Goal: Task Accomplishment & Management: Use online tool/utility

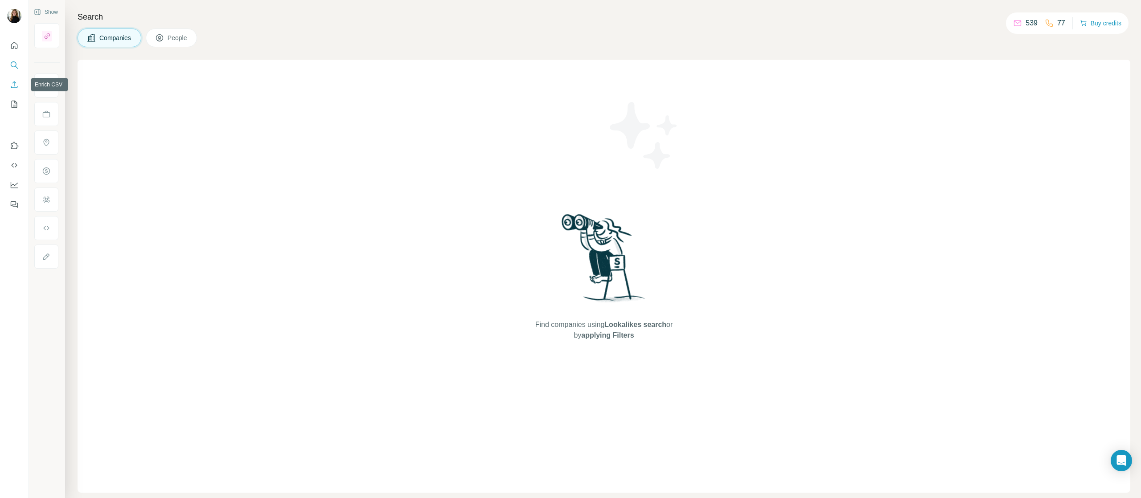
click at [13, 84] on icon "Enrich CSV" at bounding box center [14, 84] width 9 height 9
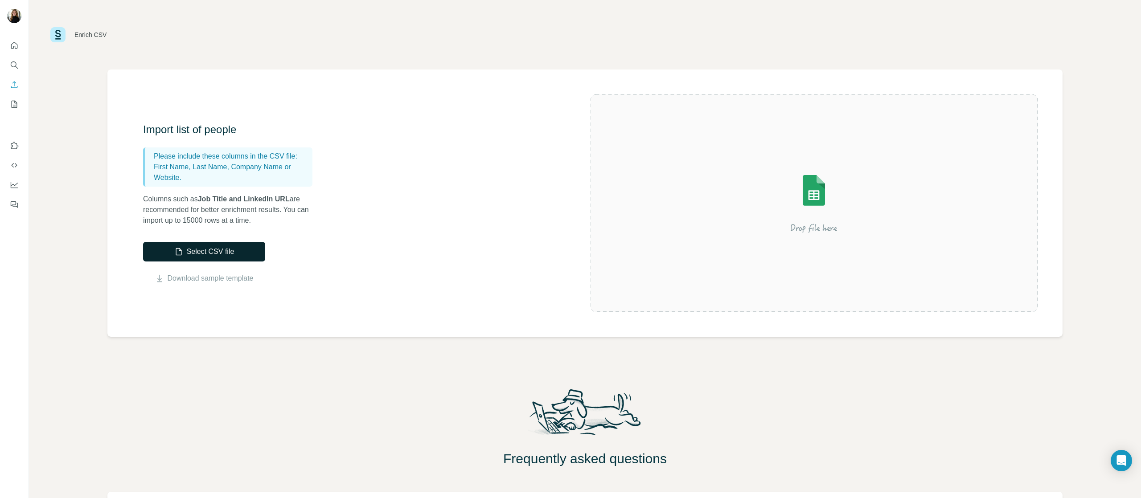
click at [208, 251] on button "Select CSV file" at bounding box center [204, 252] width 122 height 20
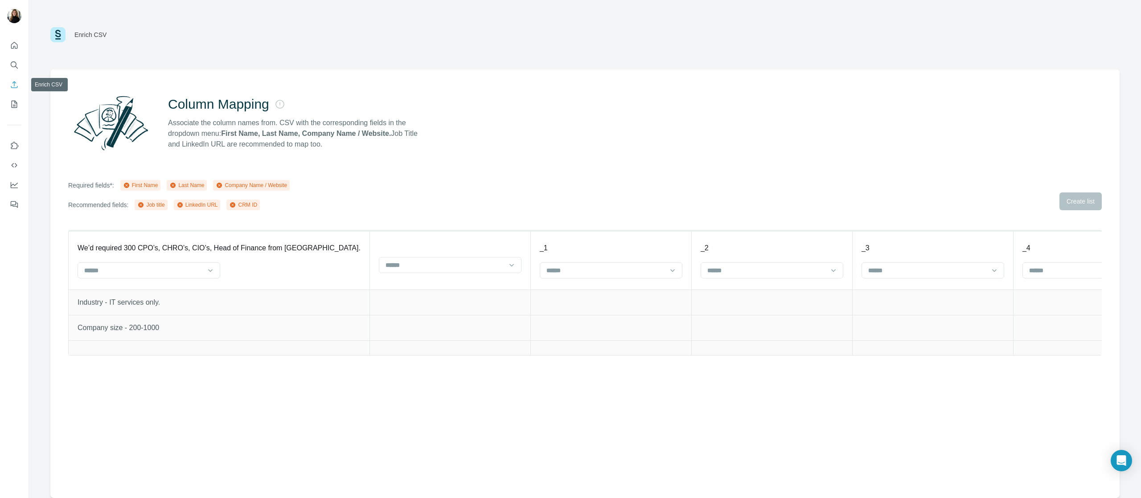
click at [12, 83] on icon "Enrich CSV" at bounding box center [14, 84] width 9 height 9
click at [13, 85] on icon "Enrich CSV" at bounding box center [14, 84] width 9 height 9
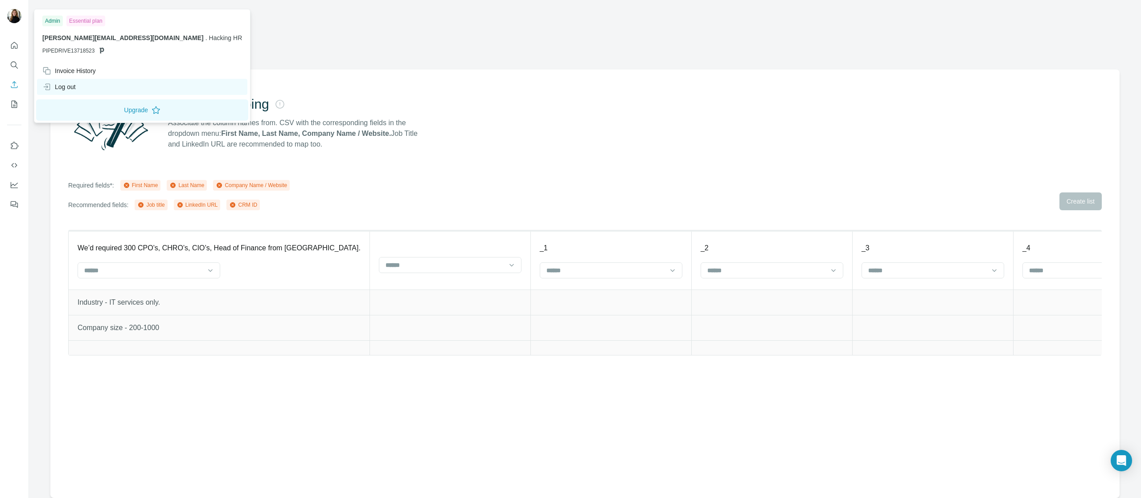
click at [56, 89] on div "Log out" at bounding box center [58, 86] width 33 height 9
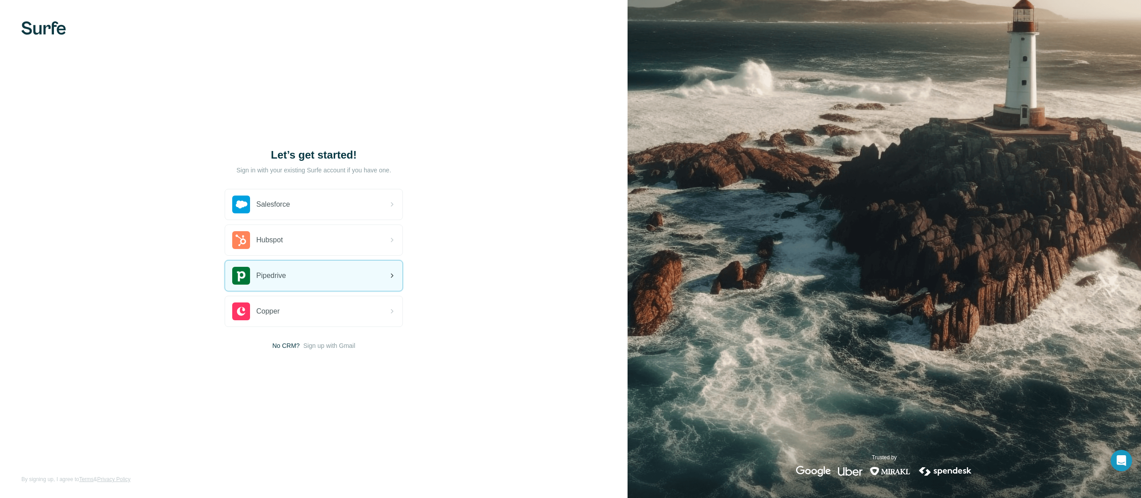
click at [279, 271] on span "Pipedrive" at bounding box center [271, 276] width 30 height 11
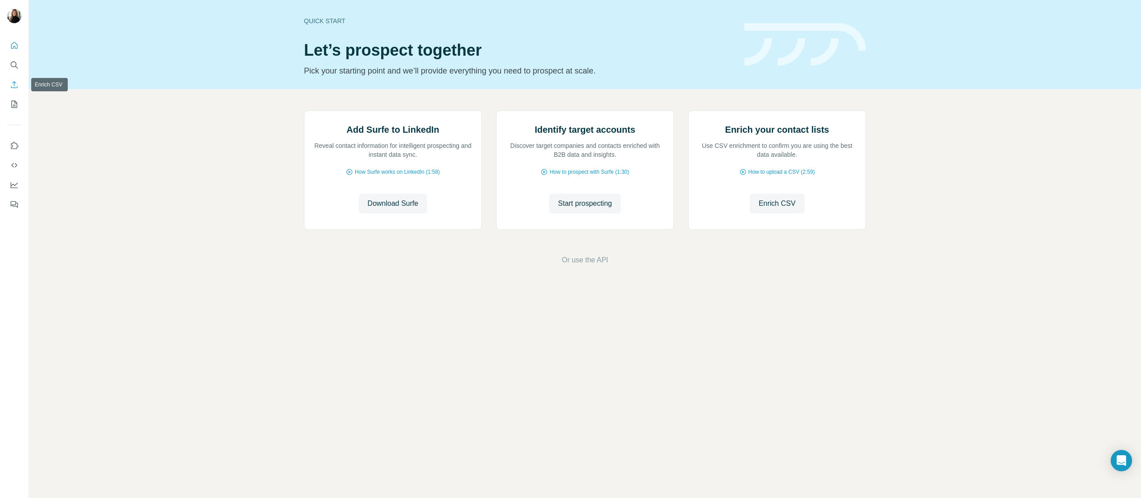
click at [11, 82] on icon "Enrich CSV" at bounding box center [14, 84] width 9 height 9
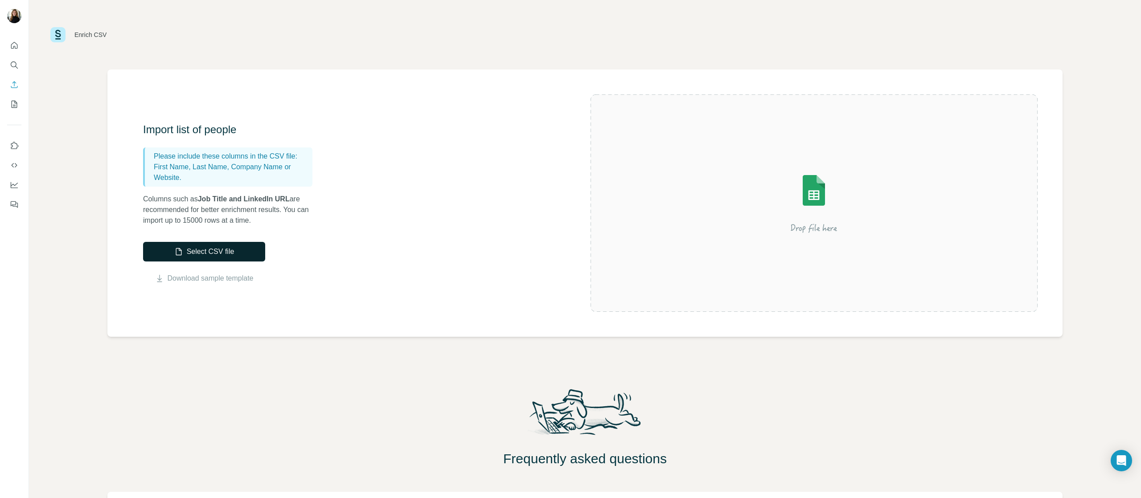
click at [201, 253] on button "Select CSV file" at bounding box center [204, 252] width 122 height 20
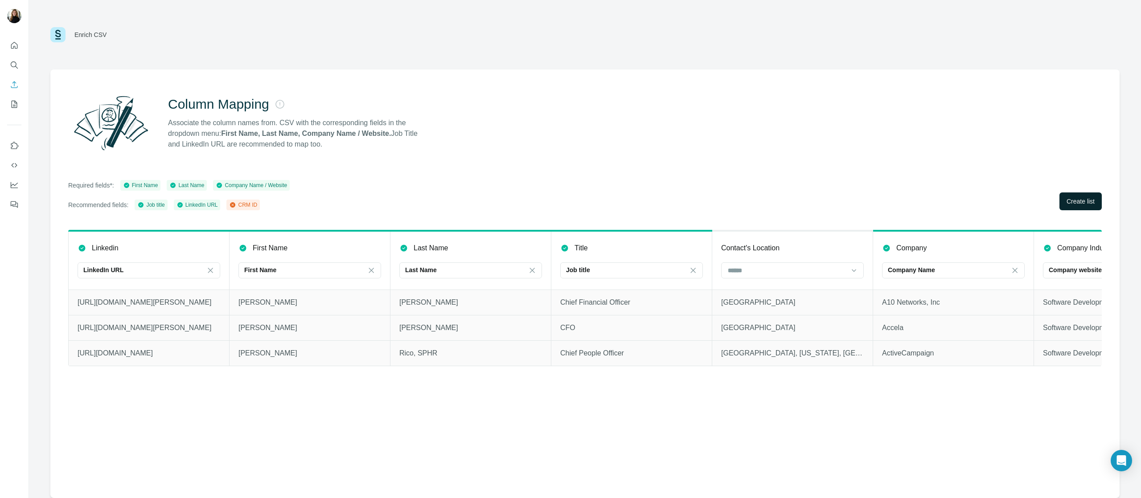
click at [1072, 198] on span "Create list" at bounding box center [1081, 201] width 28 height 9
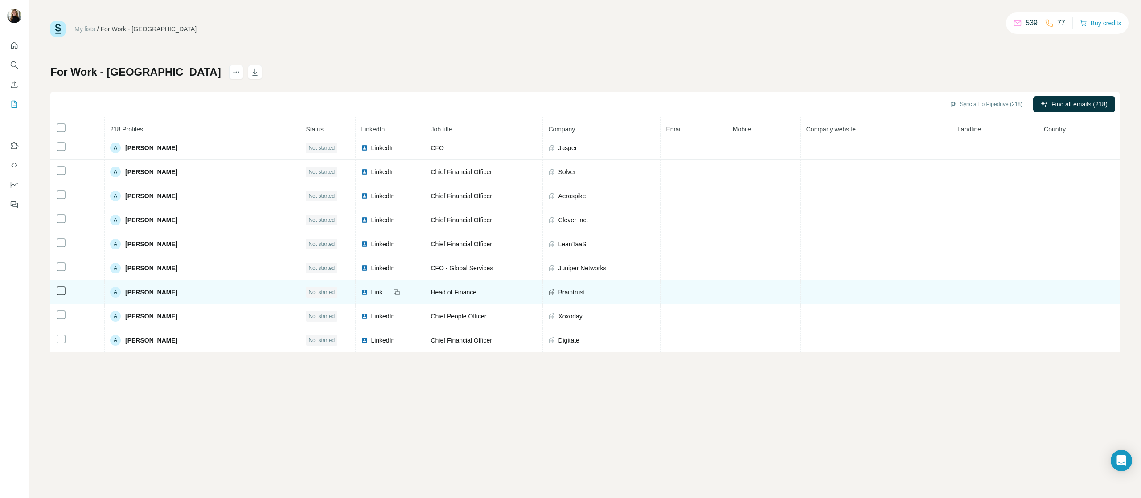
scroll to position [276, 0]
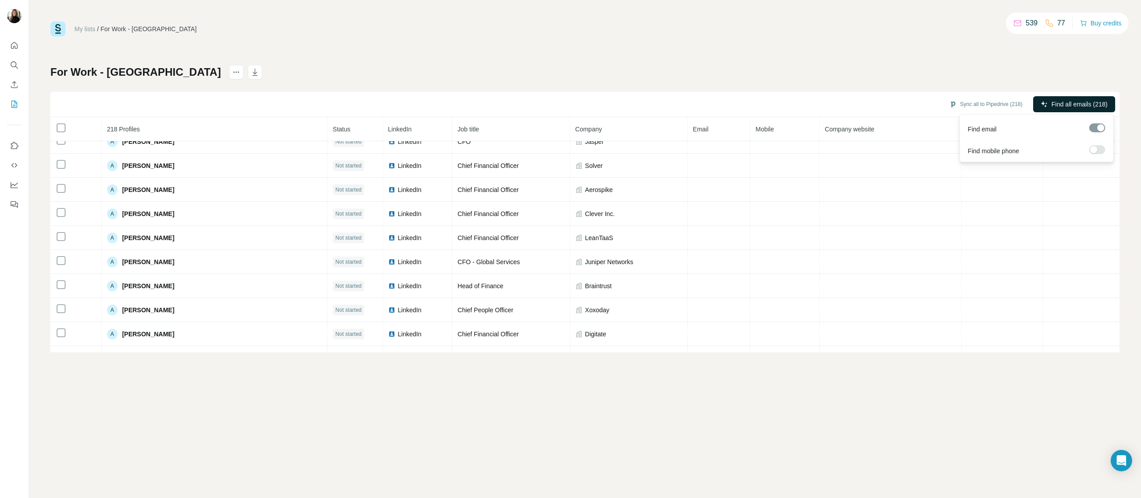
click at [1064, 100] on span "Find all emails (218)" at bounding box center [1080, 104] width 56 height 9
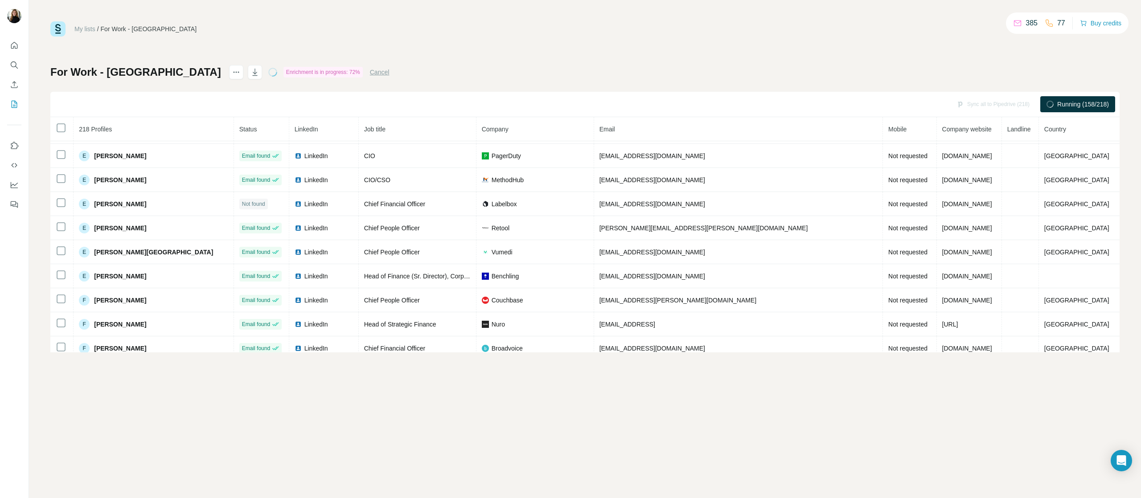
scroll to position [1495, 0]
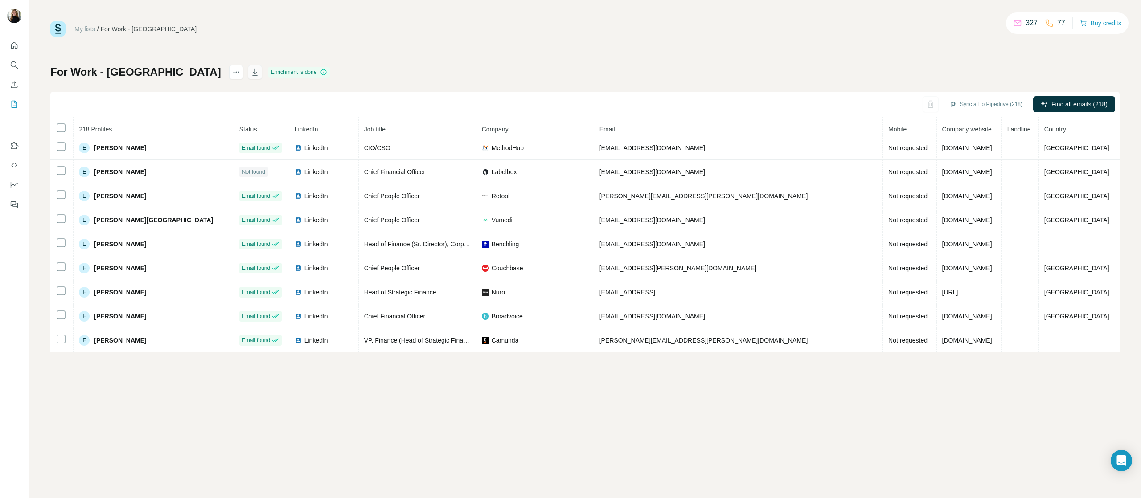
click at [251, 74] on icon "button" at bounding box center [255, 72] width 9 height 9
